Goal: Transaction & Acquisition: Book appointment/travel/reservation

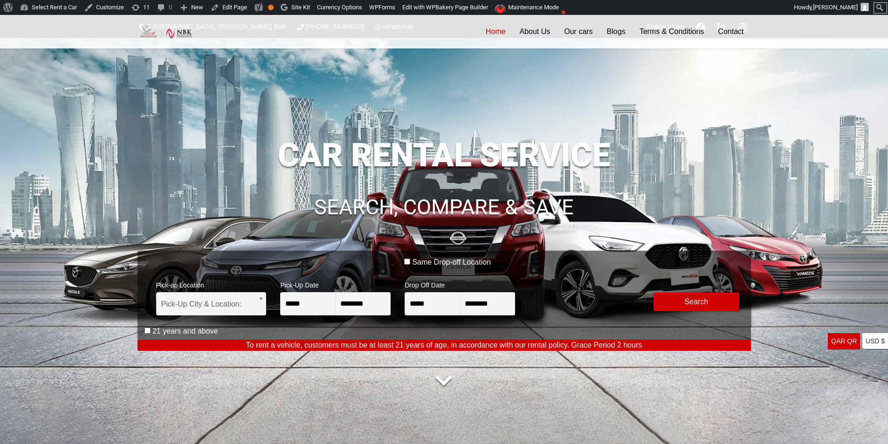
scroll to position [125, 0]
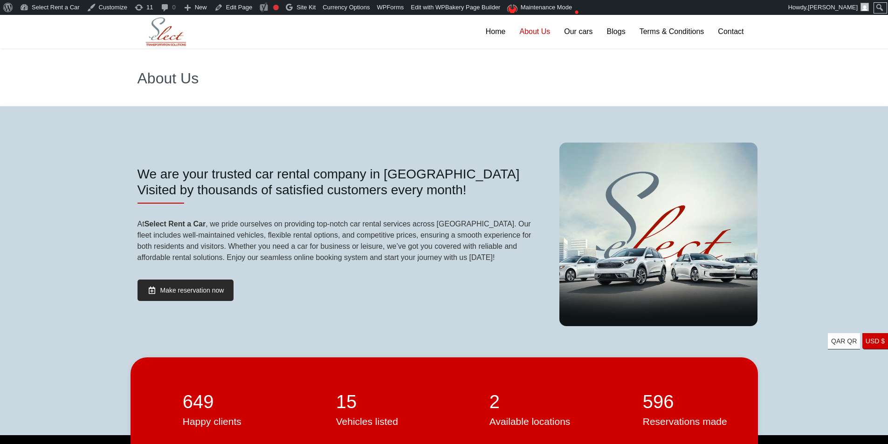
scroll to position [47, 0]
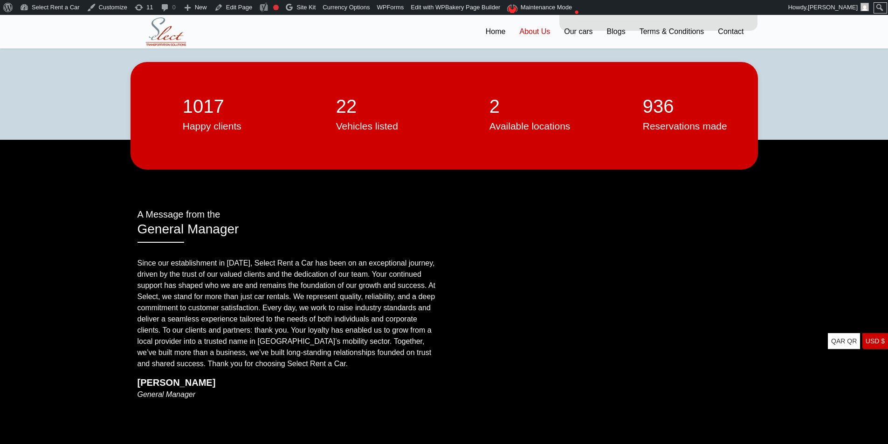
scroll to position [280, 0]
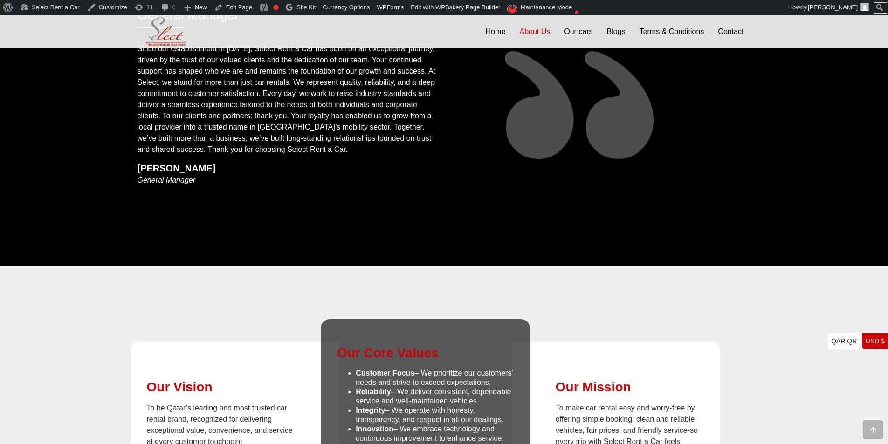
scroll to position [699, 0]
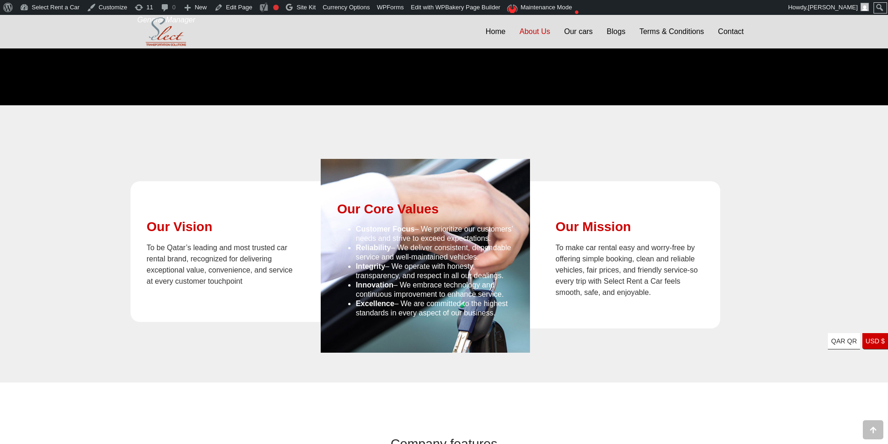
scroll to position [792, 0]
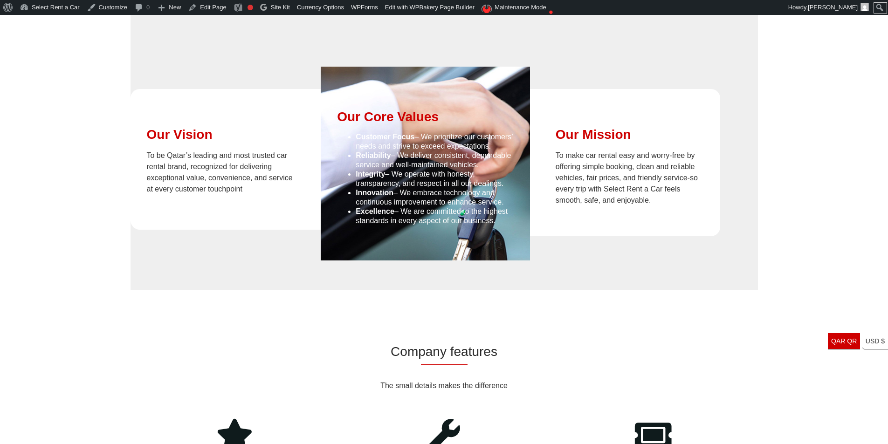
scroll to position [792, 0]
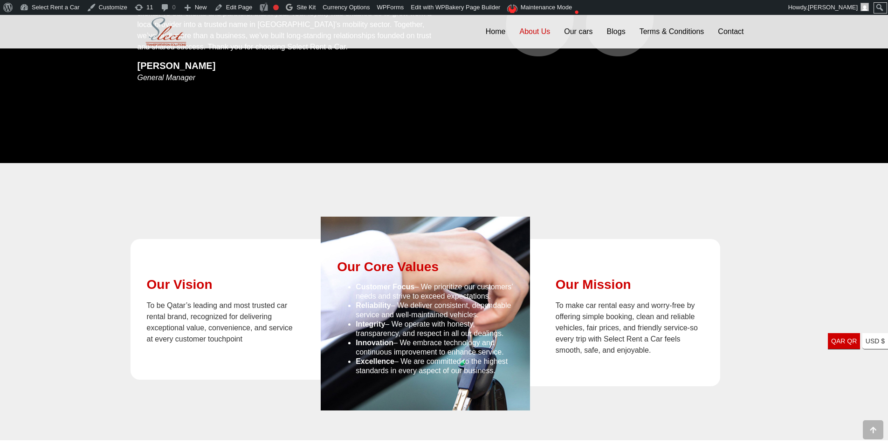
scroll to position [653, 0]
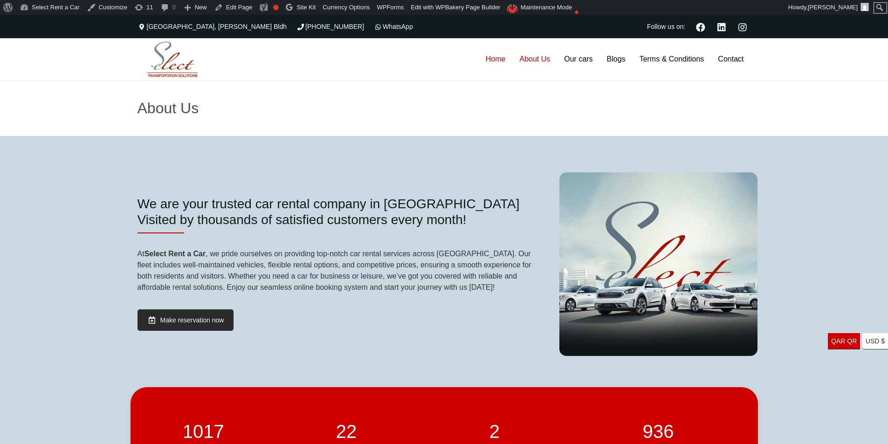
click at [489, 58] on link "Home" at bounding box center [496, 59] width 34 height 42
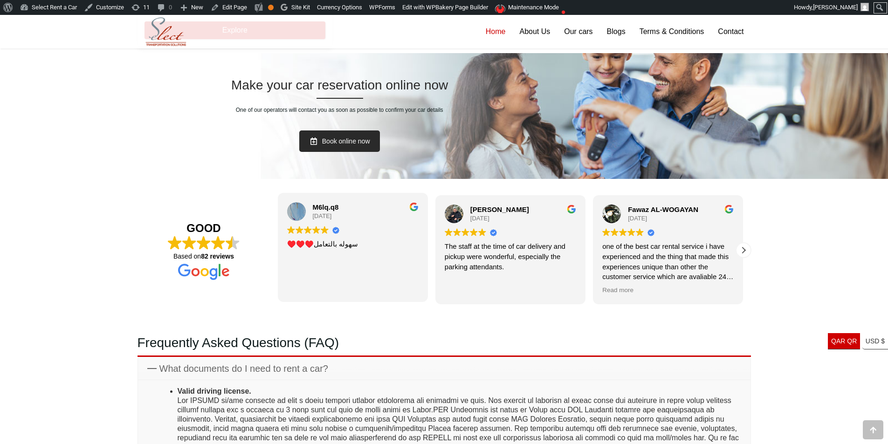
scroll to position [1923, 0]
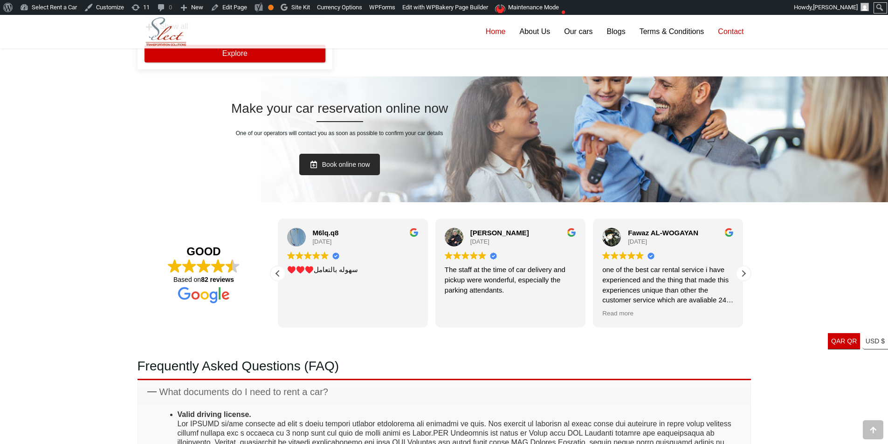
click at [738, 33] on link "Contact" at bounding box center [731, 32] width 40 height 34
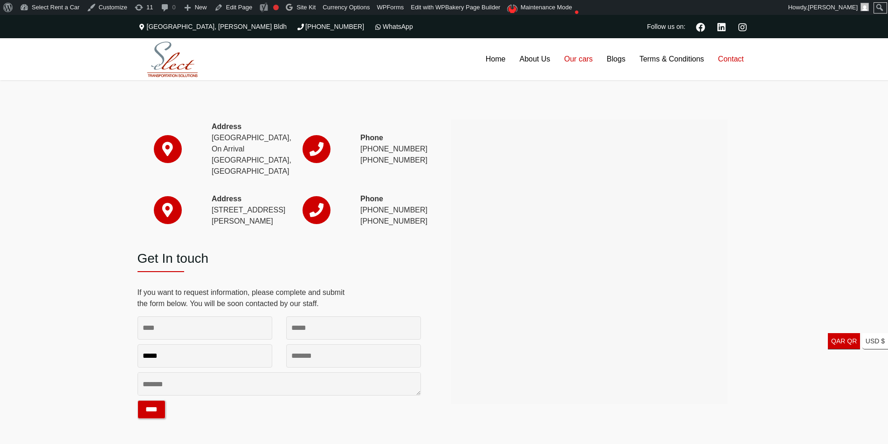
click at [573, 53] on link "Our cars" at bounding box center [578, 59] width 42 height 42
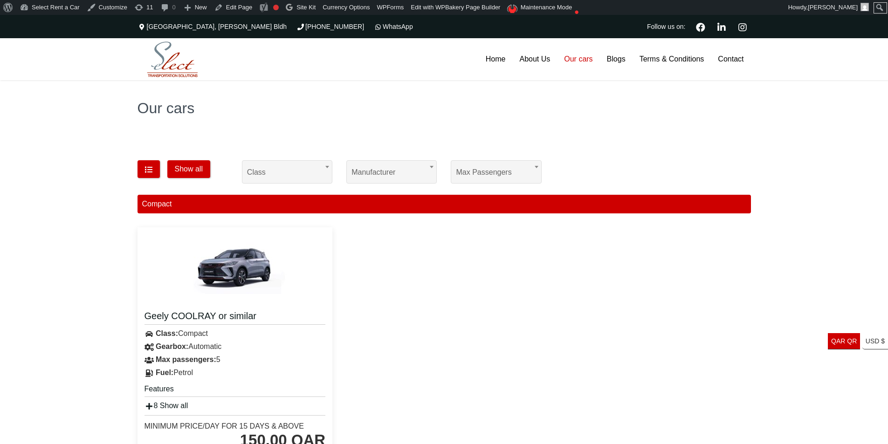
click at [182, 68] on img at bounding box center [172, 60] width 65 height 40
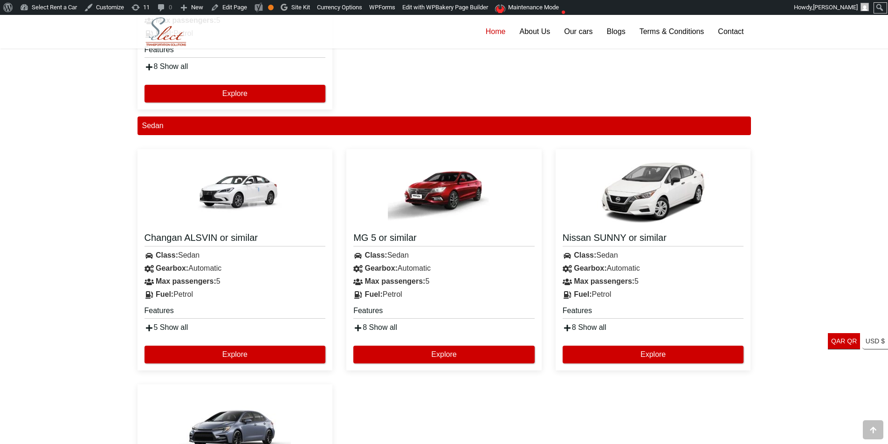
scroll to position [886, 0]
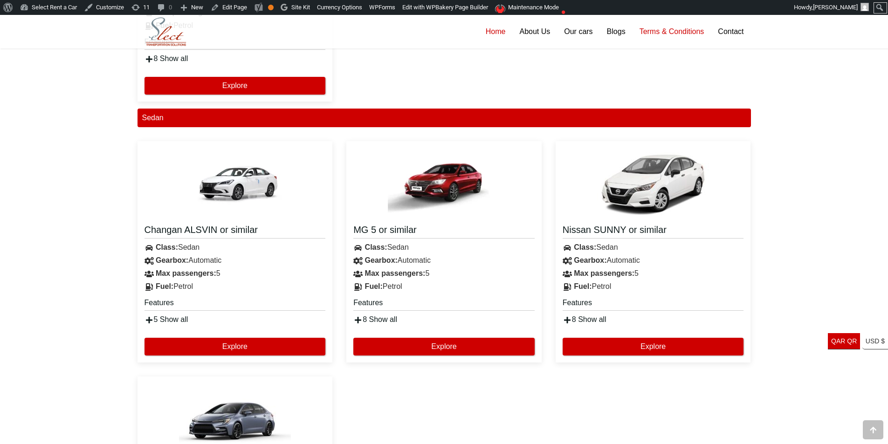
click at [698, 25] on link "Terms & Conditions" at bounding box center [671, 32] width 79 height 34
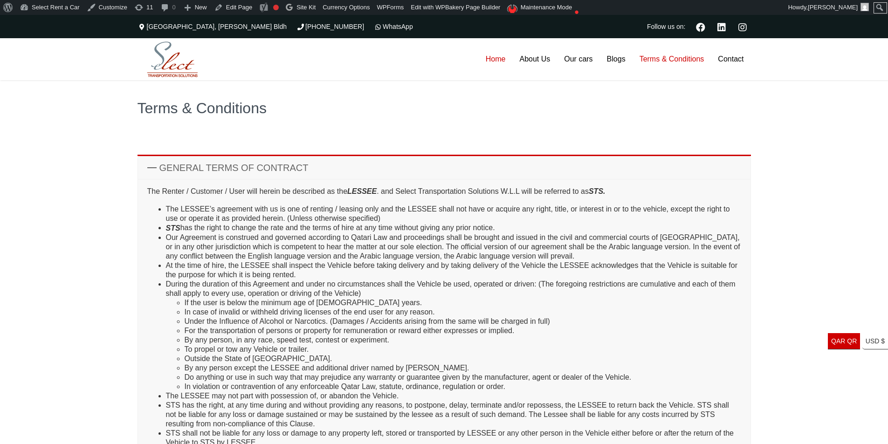
click at [497, 62] on link "Home" at bounding box center [496, 59] width 34 height 42
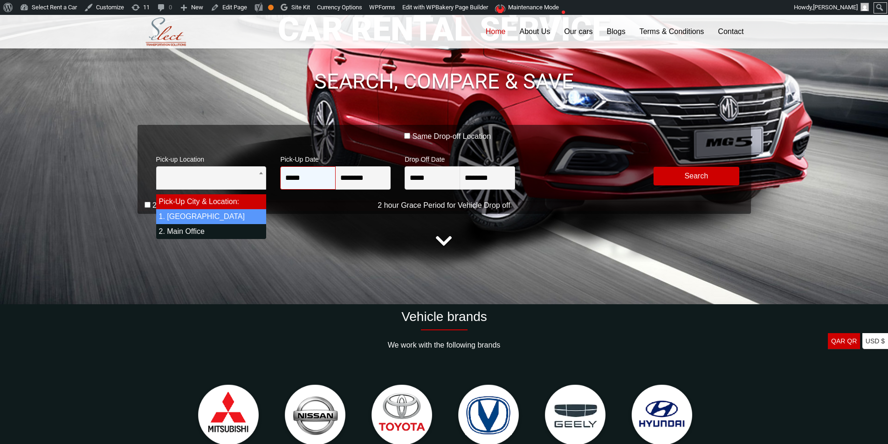
select select "*"
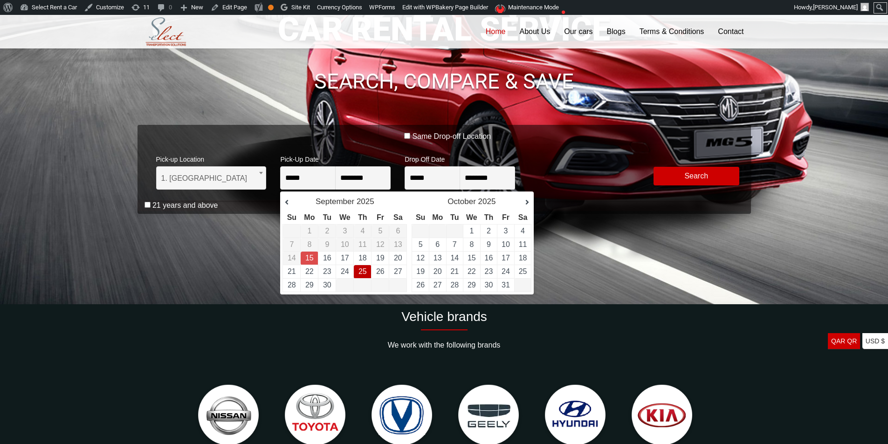
click at [362, 271] on link "25" at bounding box center [362, 272] width 8 height 8
type input "**********"
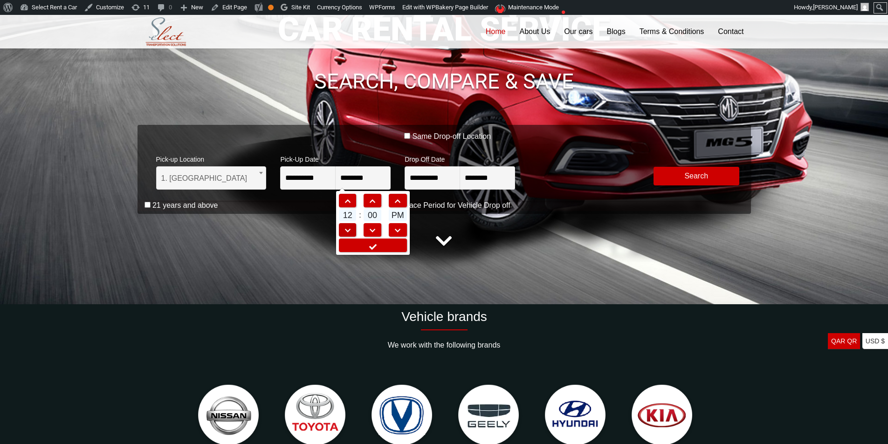
click at [350, 230] on span at bounding box center [347, 230] width 17 height 7
click at [349, 230] on span at bounding box center [347, 230] width 17 height 7
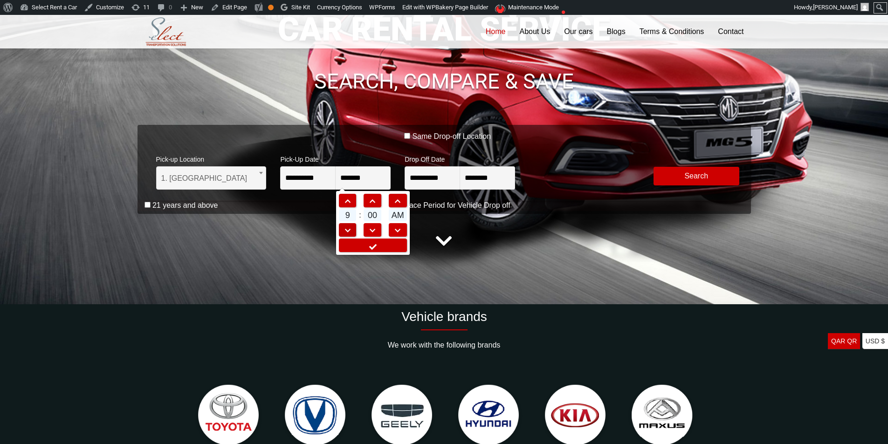
click at [349, 230] on span at bounding box center [347, 230] width 17 height 7
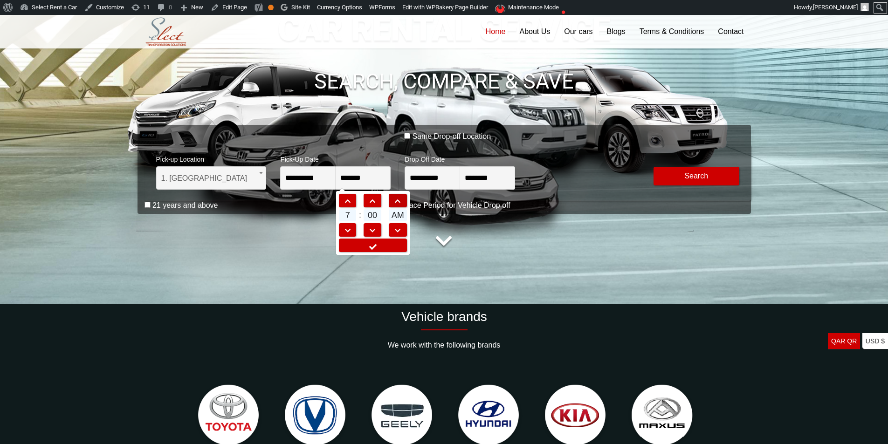
click at [401, 203] on span at bounding box center [397, 201] width 17 height 7
type input "*******"
click at [376, 248] on icon at bounding box center [372, 246] width 9 height 7
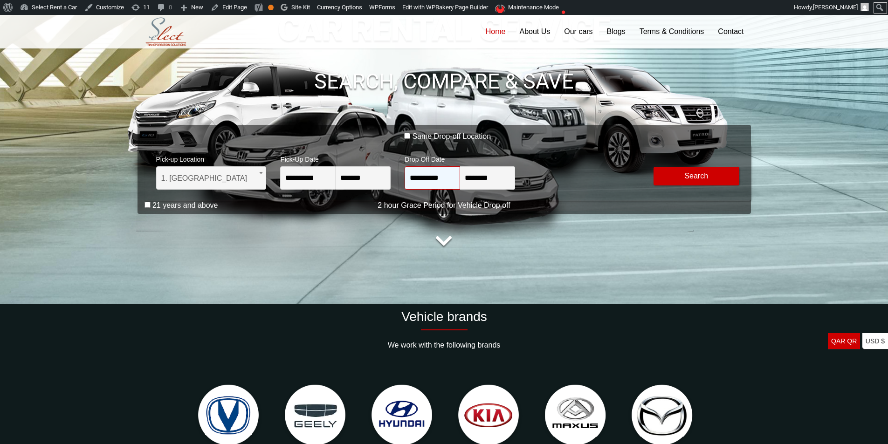
click at [437, 179] on input "**********" at bounding box center [432, 177] width 55 height 23
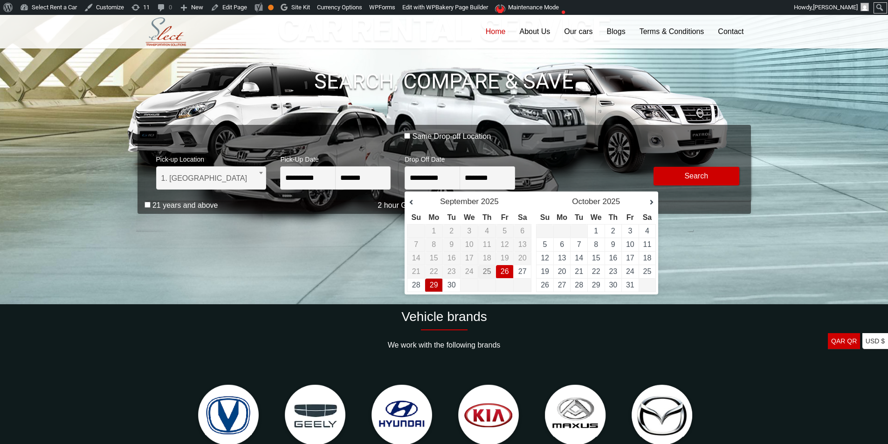
click at [437, 283] on link "29" at bounding box center [434, 285] width 8 height 8
type input "**********"
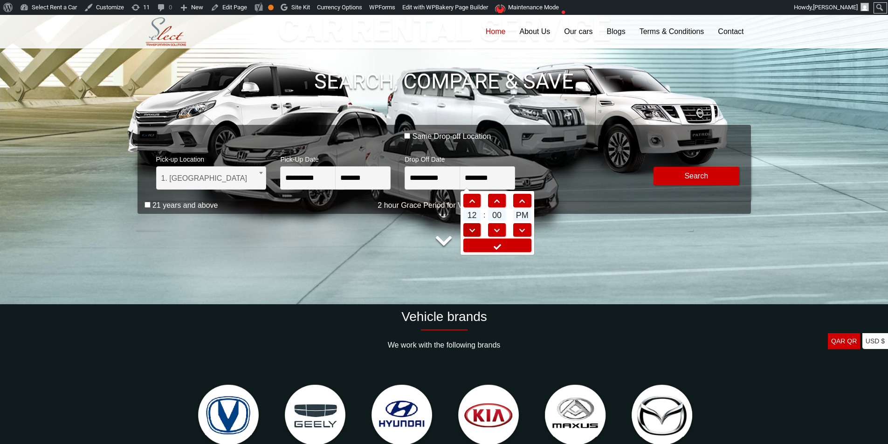
click at [476, 226] on link at bounding box center [472, 230] width 18 height 14
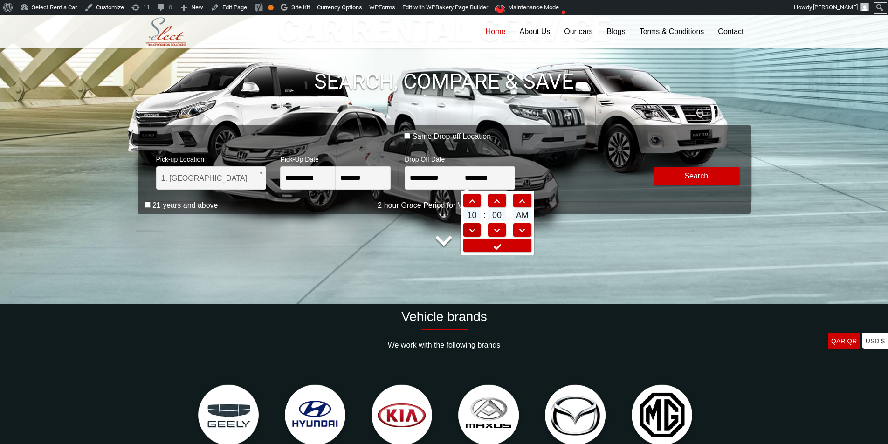
click at [476, 226] on link at bounding box center [472, 230] width 18 height 14
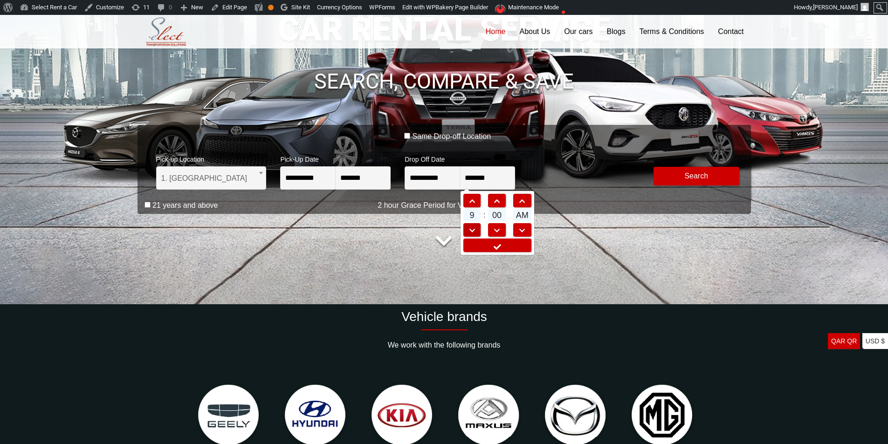
click at [476, 226] on link at bounding box center [472, 230] width 18 height 14
click at [475, 226] on link at bounding box center [472, 230] width 18 height 14
click at [524, 196] on link at bounding box center [522, 201] width 18 height 14
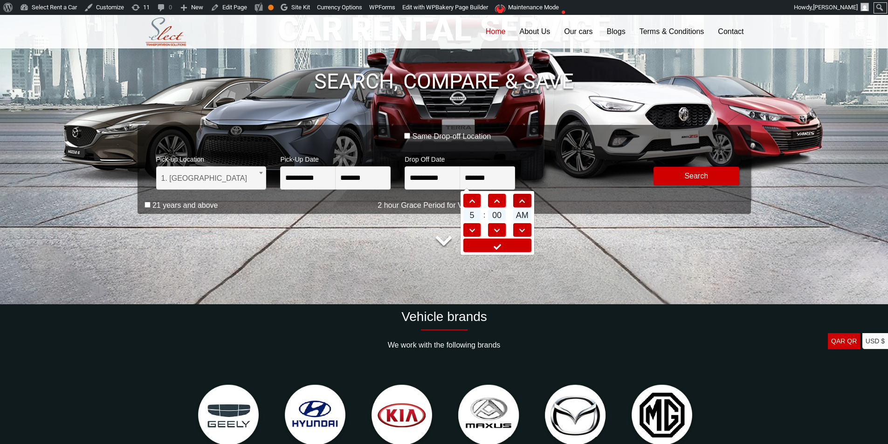
type input "*******"
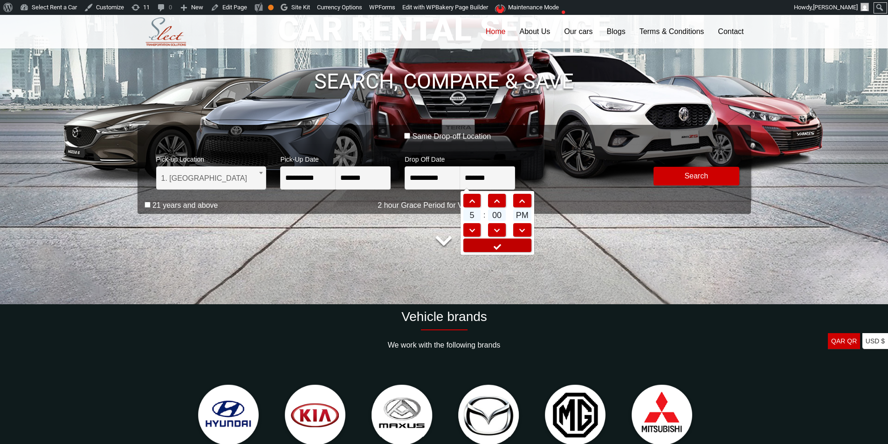
click at [500, 245] on icon at bounding box center [497, 246] width 9 height 7
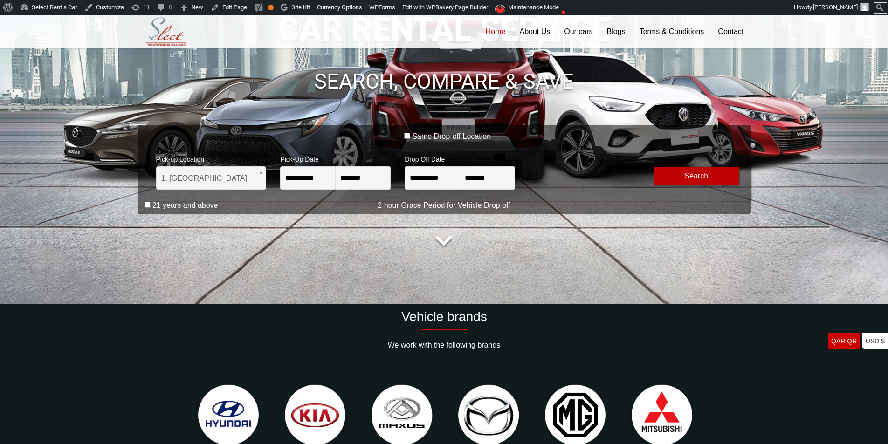
click at [705, 171] on button "Modify Search" at bounding box center [696, 176] width 86 height 19
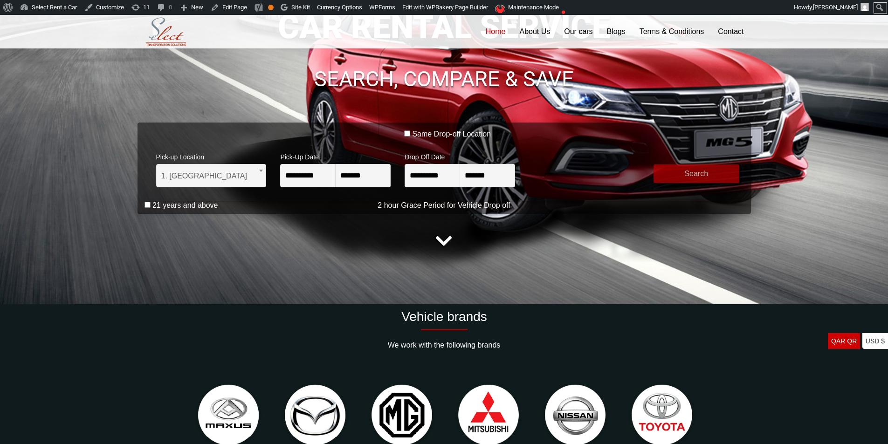
click at [700, 174] on button "submit" at bounding box center [696, 174] width 86 height 19
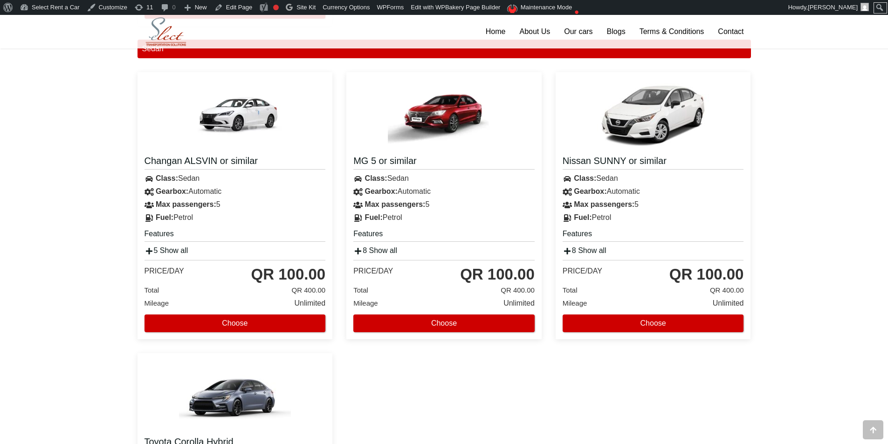
scroll to position [653, 0]
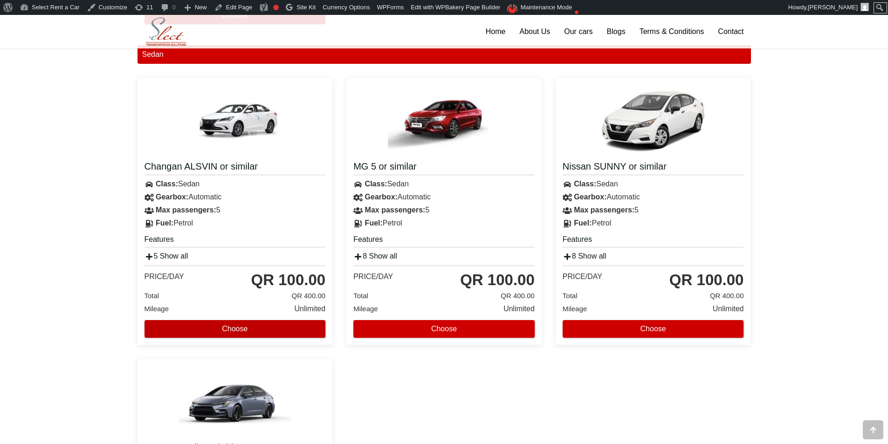
click at [229, 327] on button "Choose" at bounding box center [234, 329] width 181 height 18
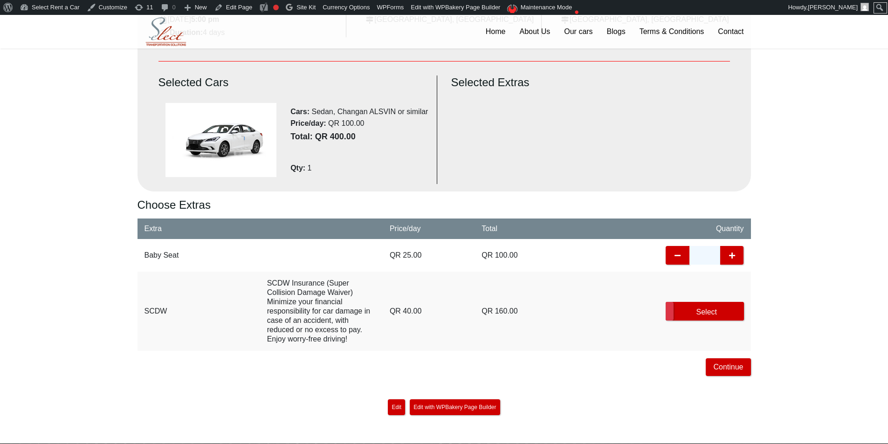
scroll to position [233, 0]
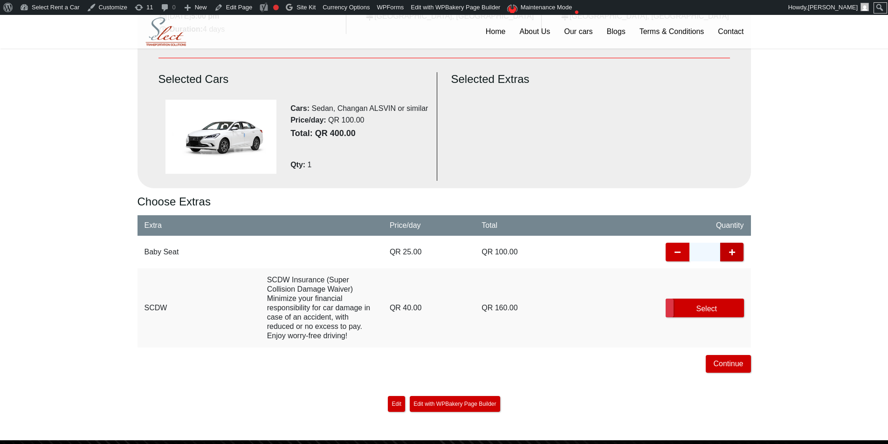
click at [738, 255] on button "button" at bounding box center [732, 252] width 24 height 19
click at [706, 303] on label "Select" at bounding box center [705, 308] width 78 height 19
click at [723, 364] on button "Continue" at bounding box center [728, 364] width 45 height 18
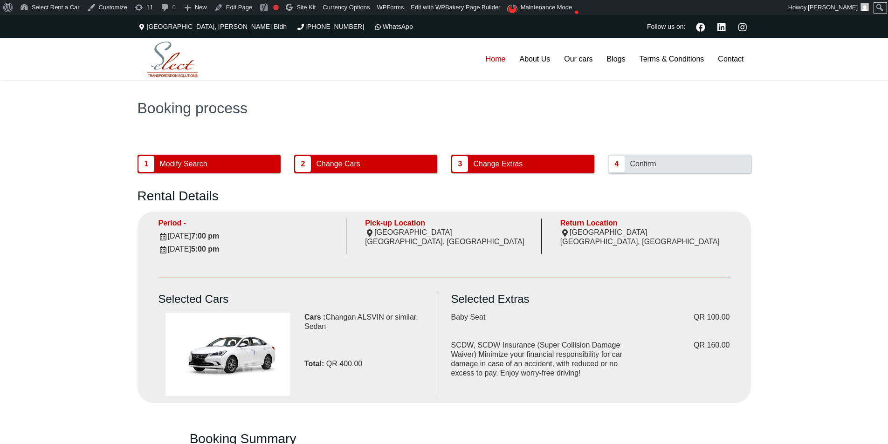
click at [487, 62] on link "Home" at bounding box center [496, 59] width 34 height 42
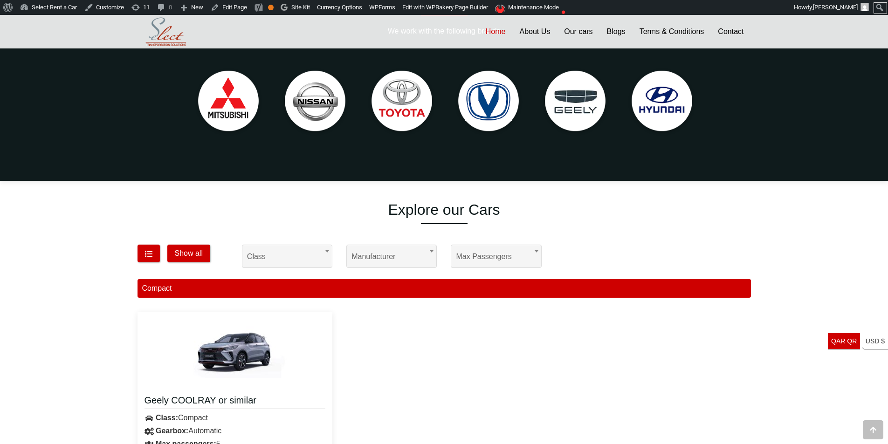
scroll to position [466, 0]
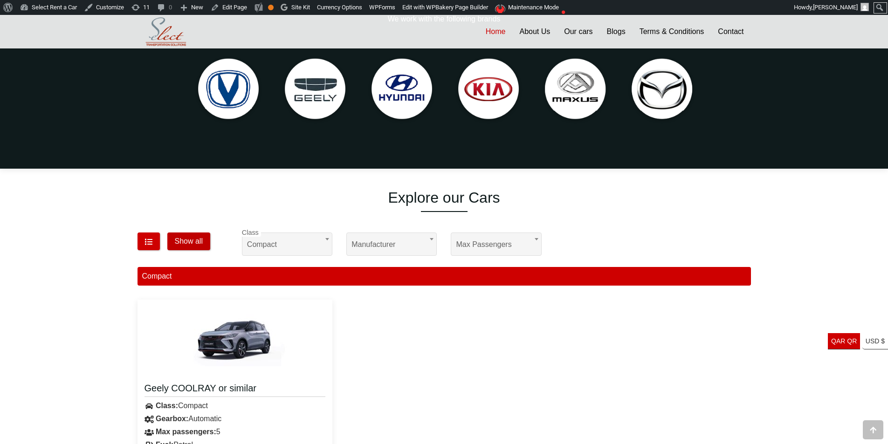
click at [208, 244] on button "Show all" at bounding box center [188, 242] width 43 height 18
select select "*"
click at [192, 240] on button "Show all" at bounding box center [188, 242] width 43 height 18
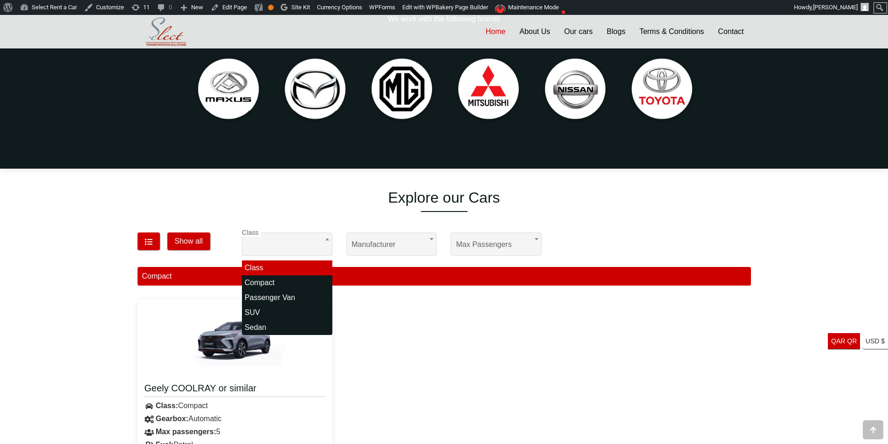
click at [632, 205] on h1 "Explore our Cars" at bounding box center [443, 198] width 613 height 18
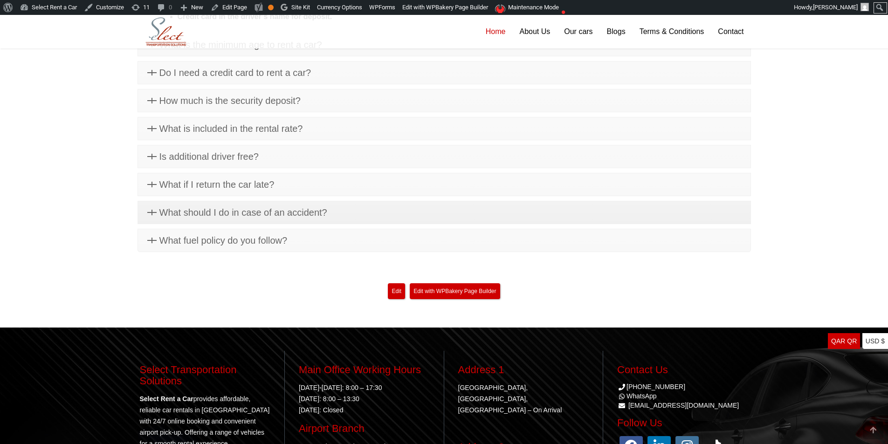
scroll to position [2424, 0]
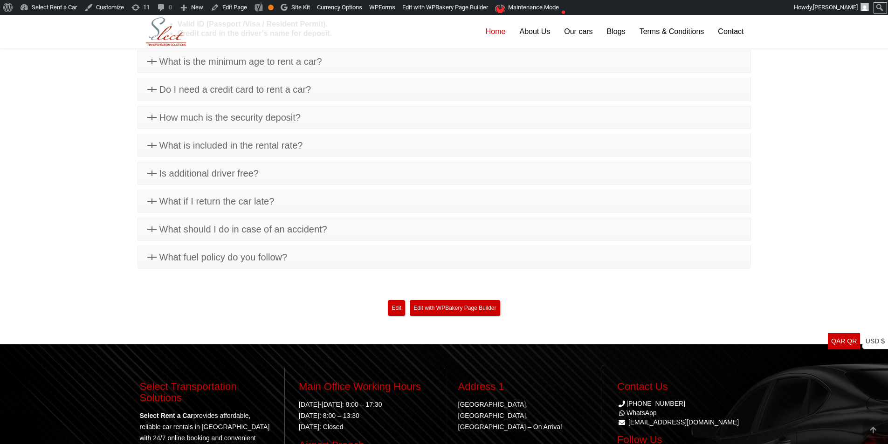
click at [242, 207] on div "What documents do I need to rent a car? Valid driving license. Valid ID (Passpo…" at bounding box center [443, 74] width 613 height 389
click at [265, 197] on span "What if I return the car late?" at bounding box center [216, 201] width 115 height 10
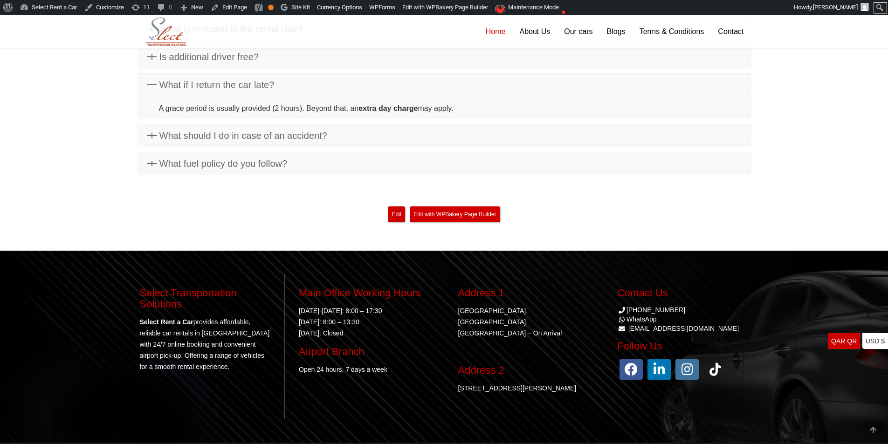
scroll to position [2313, 0]
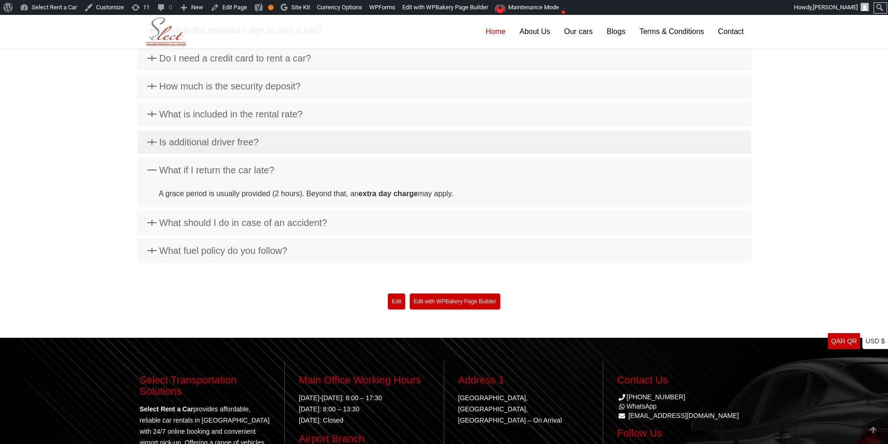
click at [300, 139] on link "Is additional driver free?" at bounding box center [444, 142] width 612 height 22
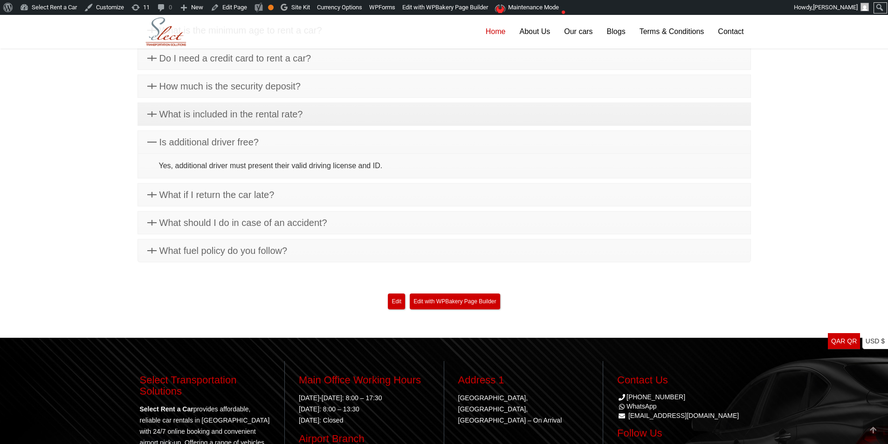
click at [316, 118] on link "What is included in the rental rate?" at bounding box center [444, 114] width 612 height 22
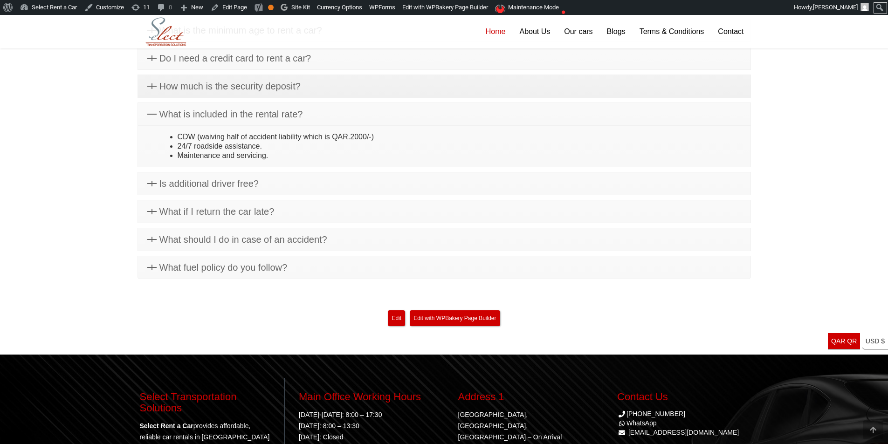
click at [323, 87] on link "How much is the security deposit?" at bounding box center [444, 86] width 612 height 22
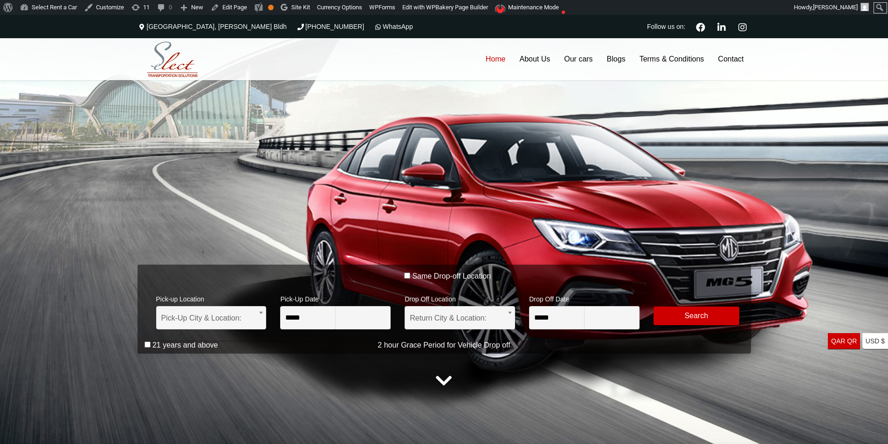
type input "********"
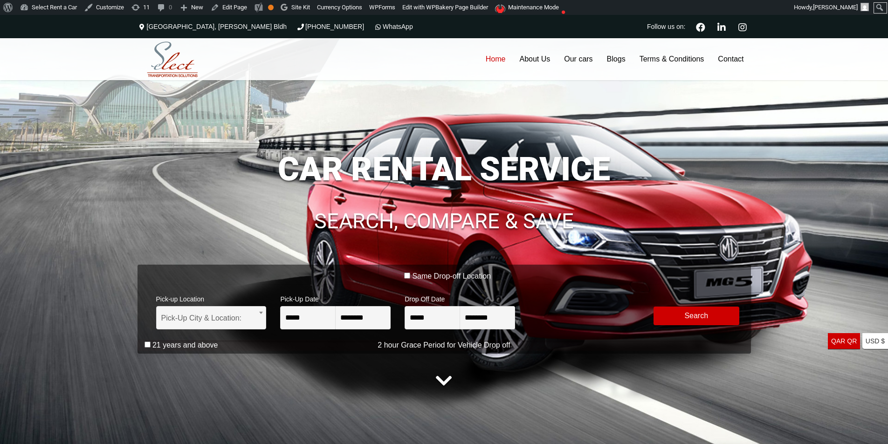
scroll to position [140, 0]
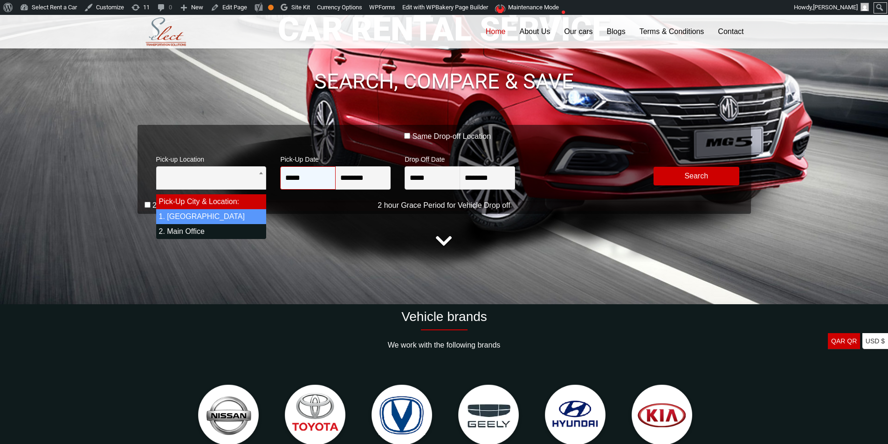
select select "*"
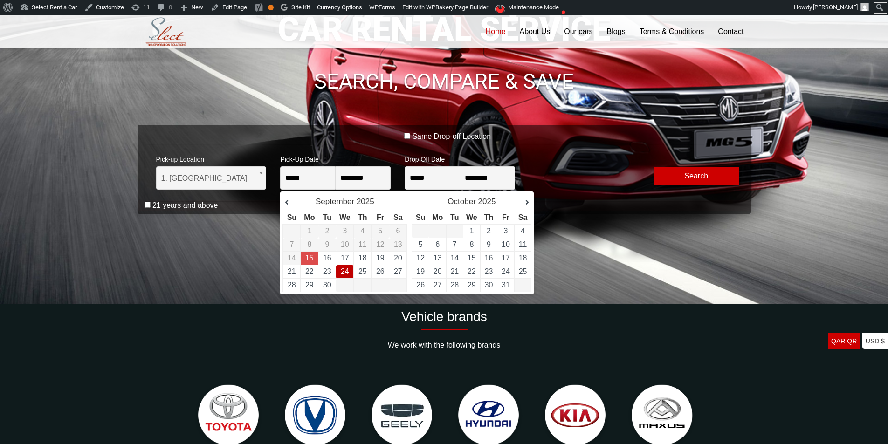
click at [345, 270] on link "24" at bounding box center [345, 272] width 8 height 8
type input "**********"
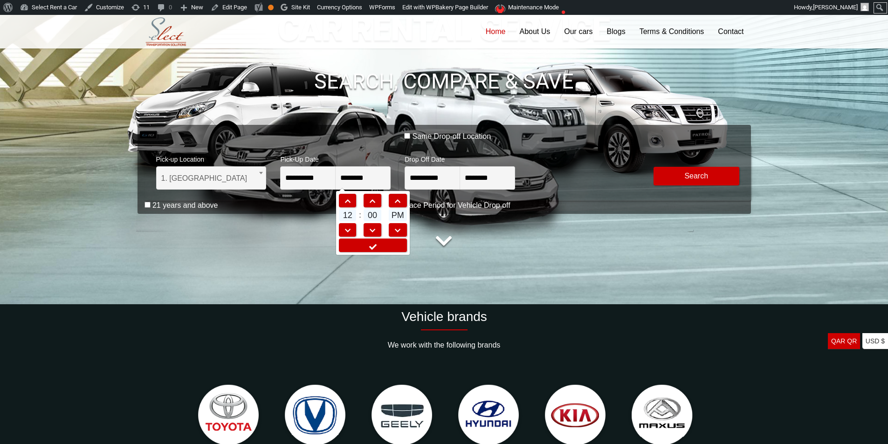
click at [367, 252] on td at bounding box center [373, 245] width 70 height 15
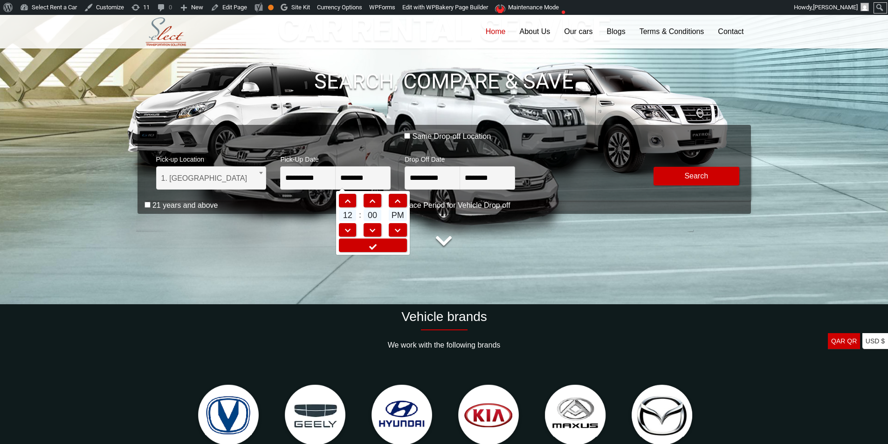
click at [373, 244] on icon at bounding box center [372, 246] width 9 height 7
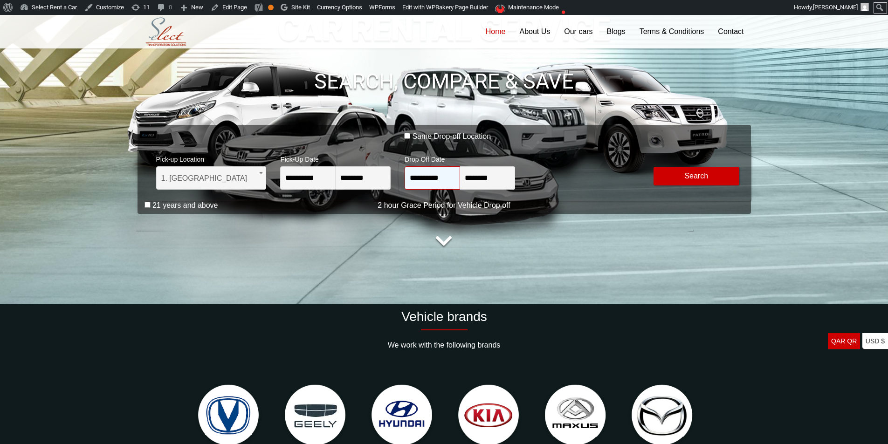
click at [437, 180] on input "**********" at bounding box center [432, 177] width 55 height 23
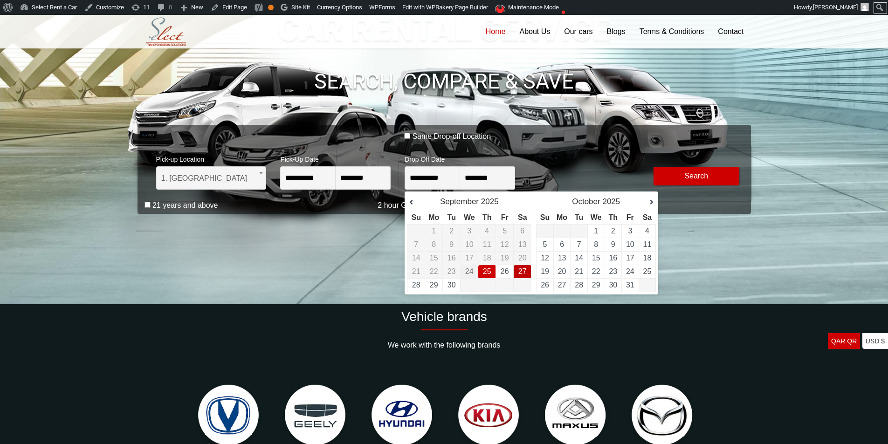
click at [523, 274] on link "27" at bounding box center [522, 272] width 8 height 8
type input "**********"
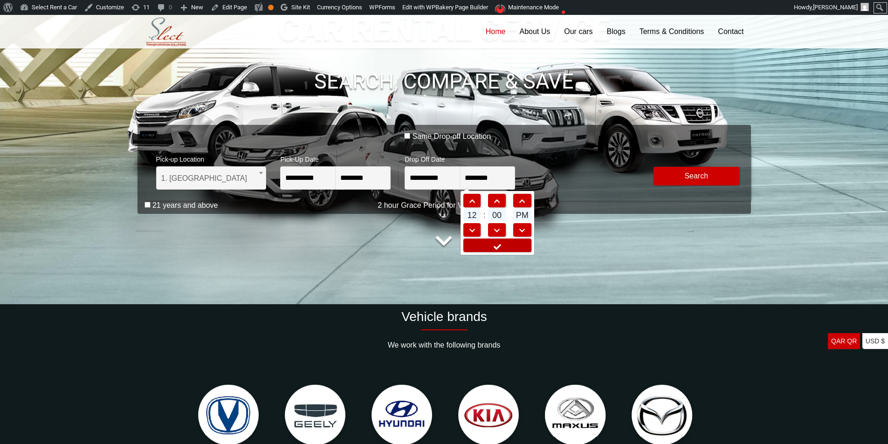
click at [498, 243] on icon at bounding box center [497, 246] width 9 height 7
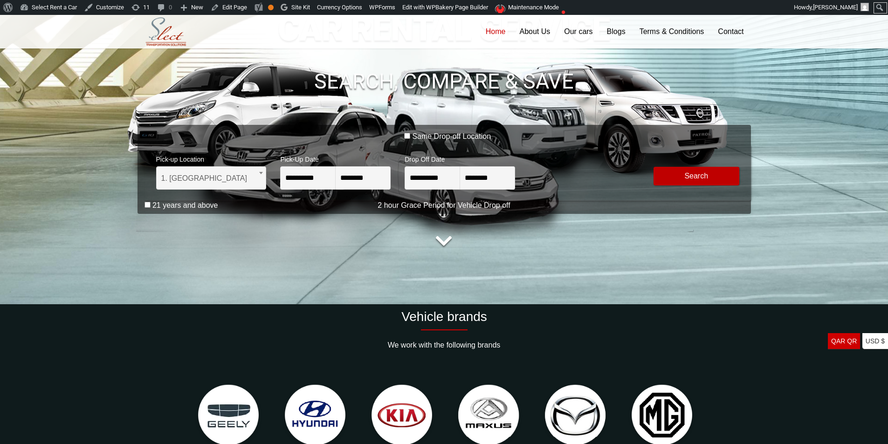
click at [690, 168] on button "Modify Search" at bounding box center [696, 176] width 86 height 19
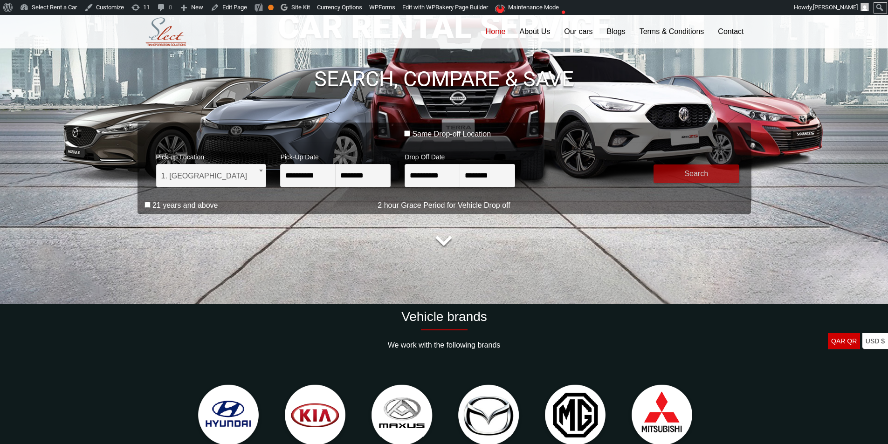
click at [707, 172] on button "submit" at bounding box center [696, 174] width 86 height 19
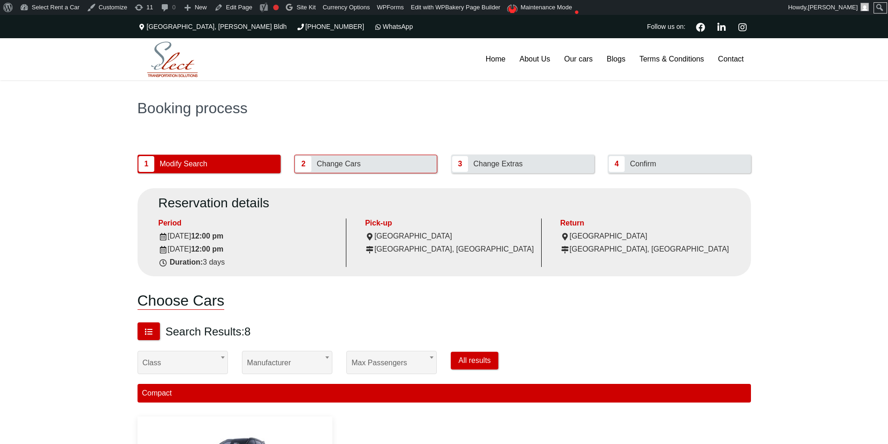
click at [169, 63] on img at bounding box center [172, 60] width 65 height 40
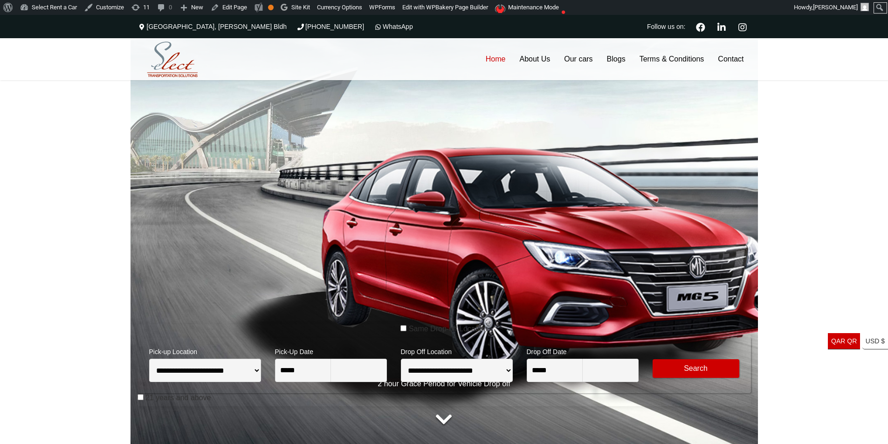
type input "********"
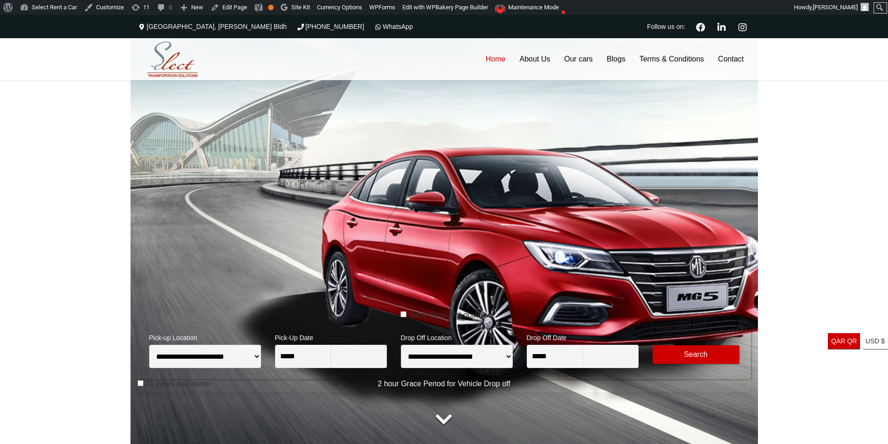
type input "********"
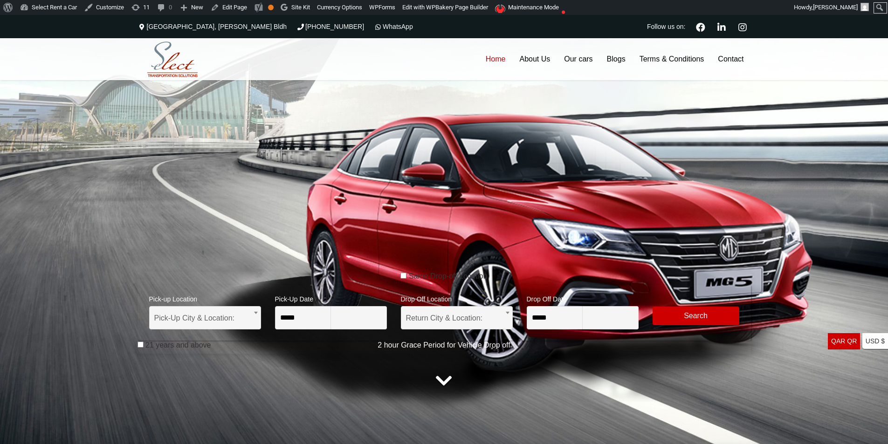
type input "********"
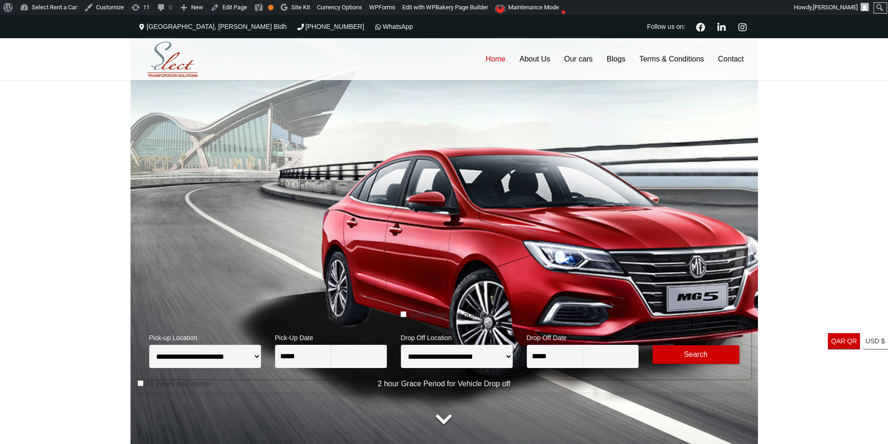
type input "********"
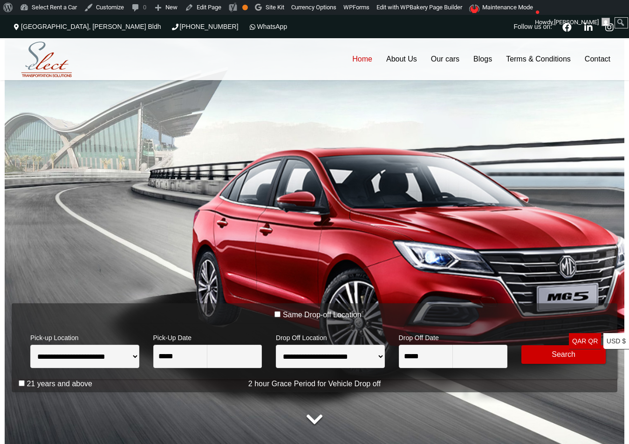
type input "********"
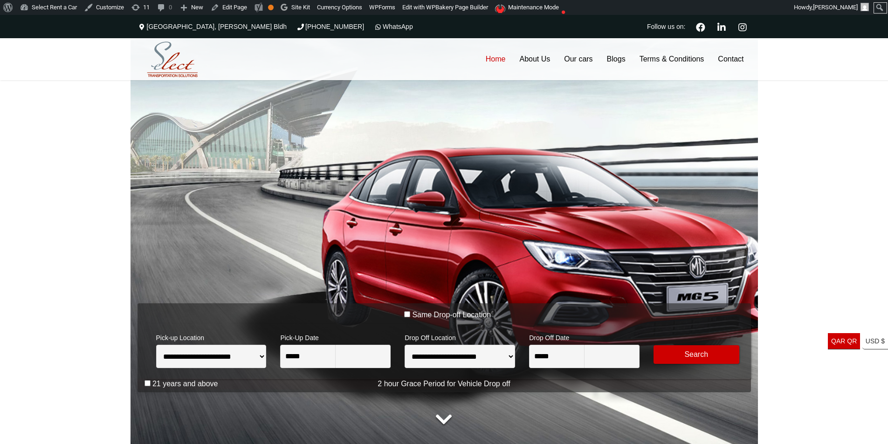
type input "********"
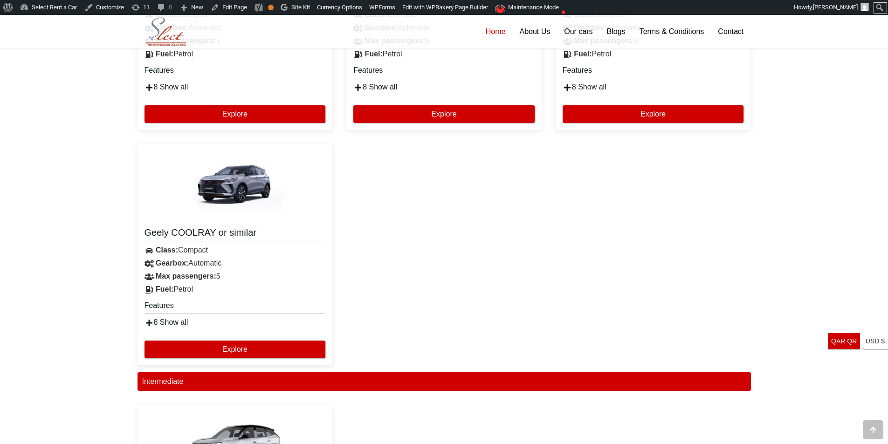
scroll to position [1025, 0]
